Goal: Information Seeking & Learning: Learn about a topic

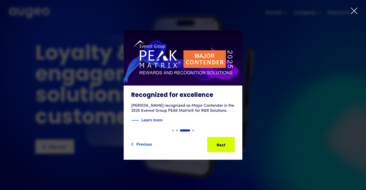
click at [353, 11] on icon at bounding box center [354, 11] width 8 height 8
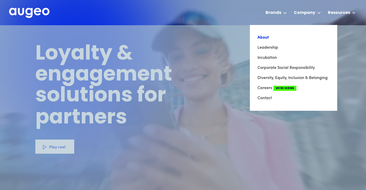
click at [266, 38] on link "About" at bounding box center [293, 38] width 72 height 10
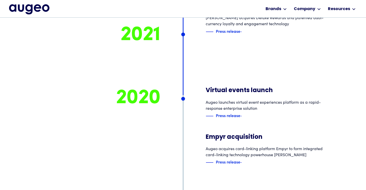
scroll to position [2464, 0]
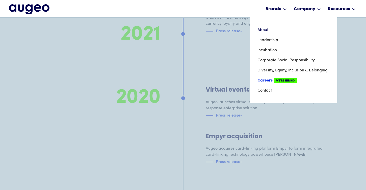
click at [305, 79] on link "Careers We're Hiring" at bounding box center [293, 80] width 72 height 10
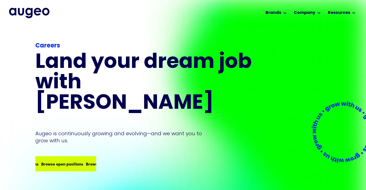
click at [87, 161] on div "Browse open positions" at bounding box center [106, 164] width 42 height 6
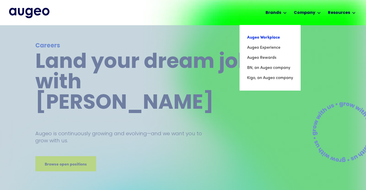
click at [274, 37] on link "Augeo Workplace" at bounding box center [270, 38] width 46 height 10
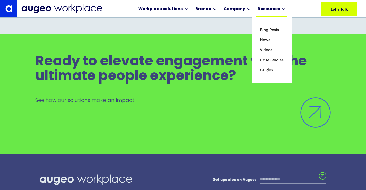
scroll to position [3430, 0]
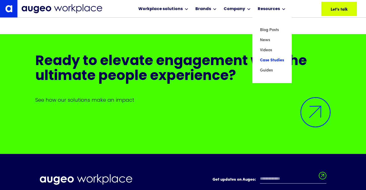
click at [266, 60] on link "Case Studies" at bounding box center [272, 60] width 24 height 10
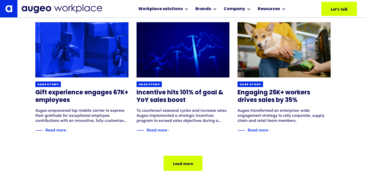
scroll to position [331, 0]
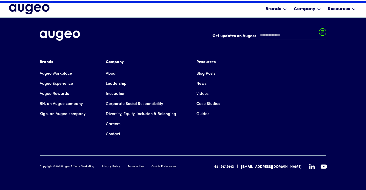
scroll to position [791, 0]
